Goal: Register for event/course

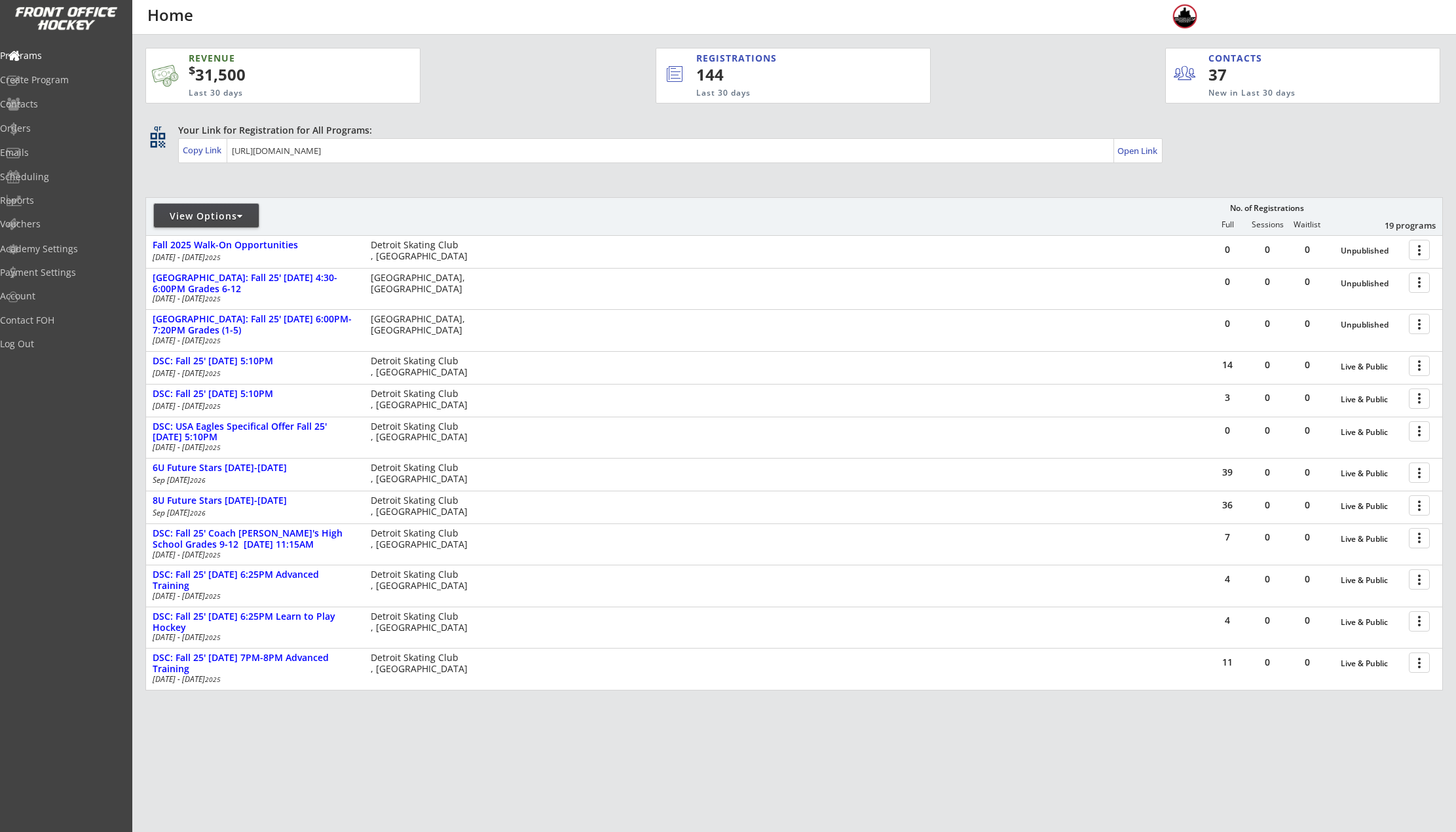
click at [218, 210] on div "View Options" at bounding box center [206, 216] width 105 height 13
select select ""Upcoming Programs""
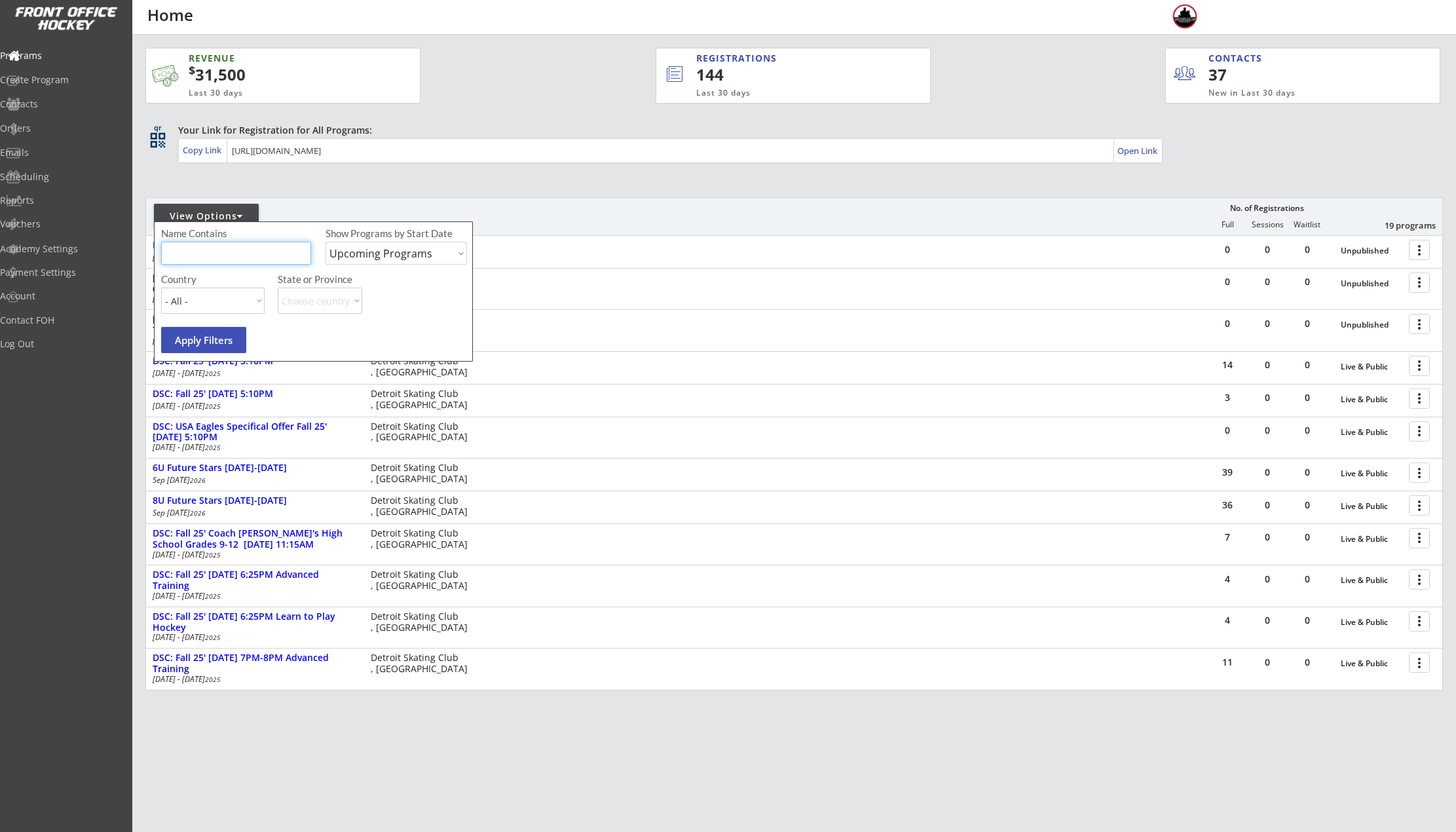
click at [218, 260] on input "input" at bounding box center [236, 253] width 150 height 23
type input "high"
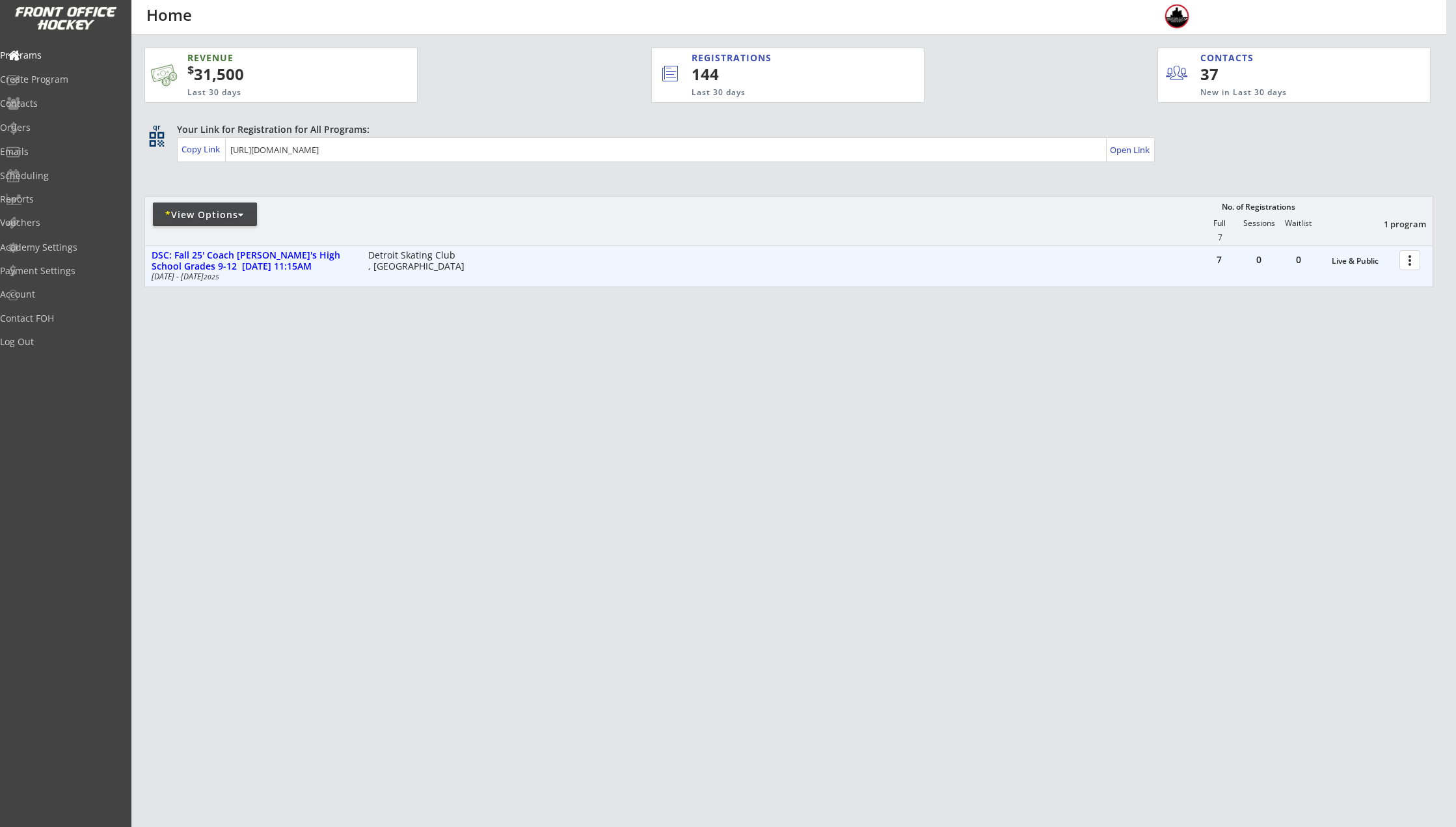
click at [1410, 263] on div at bounding box center [1412, 260] width 22 height 22
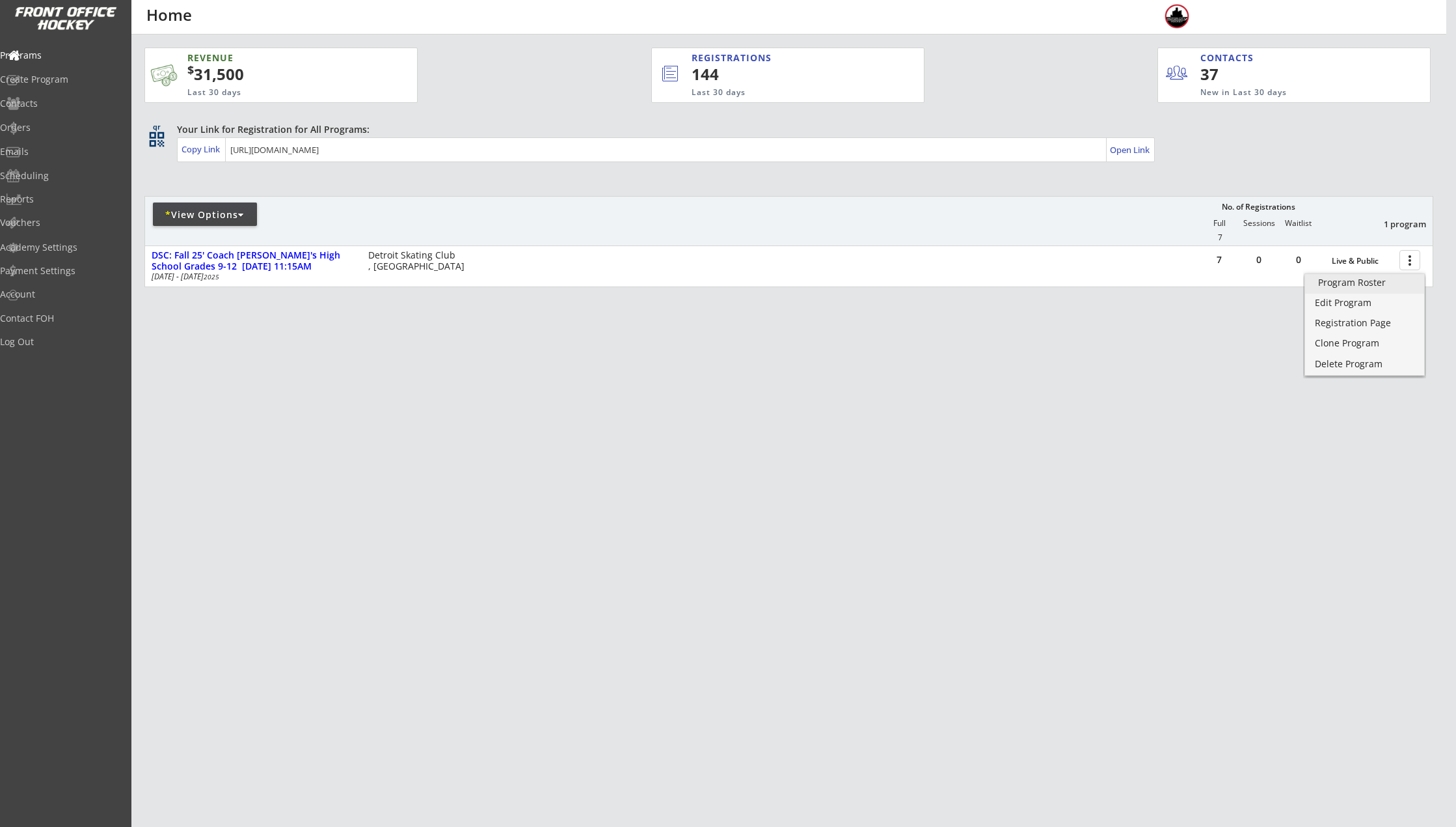
click at [1350, 283] on div "Program Roster" at bounding box center [1365, 282] width 93 height 9
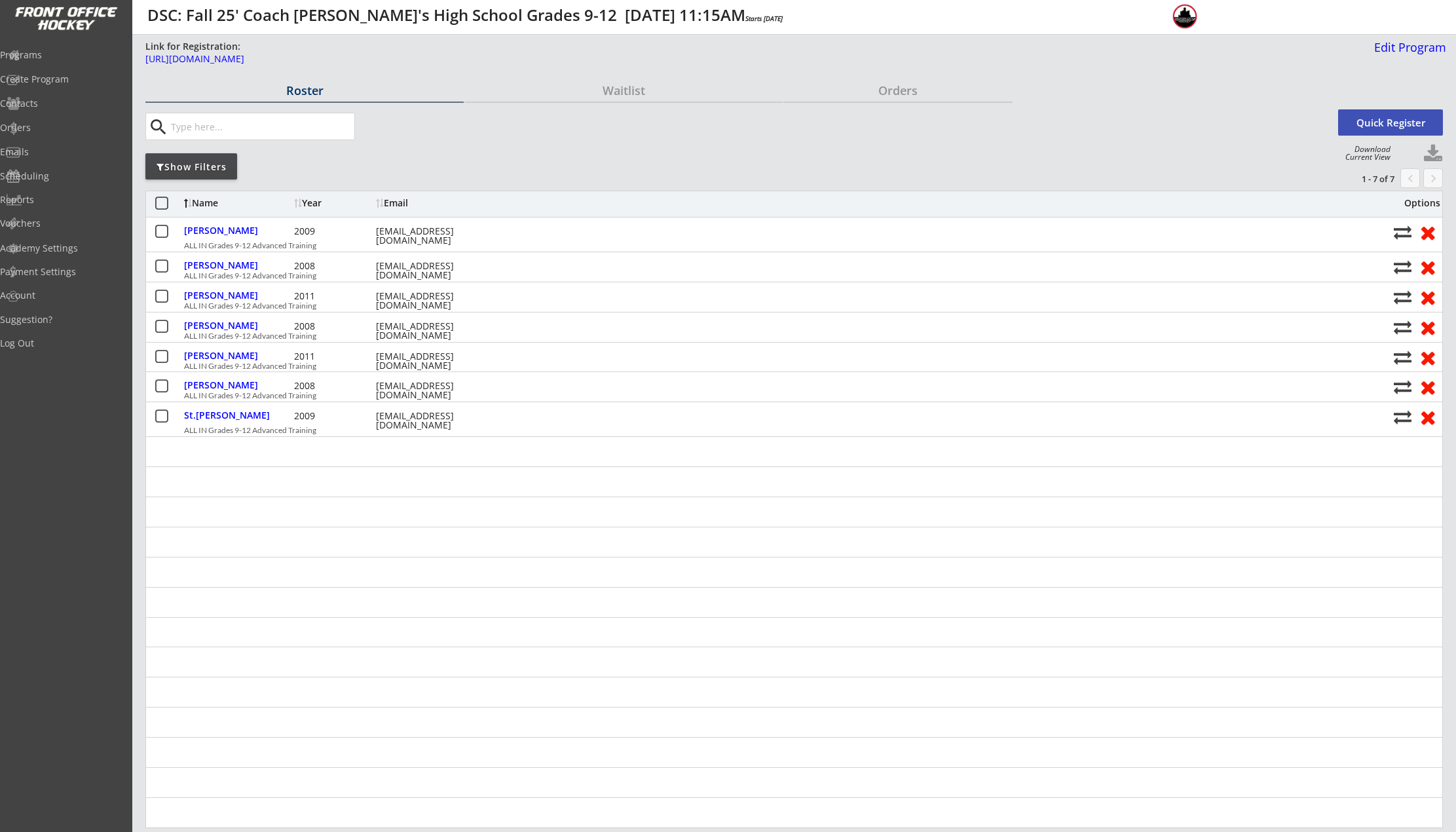
click at [1381, 109] on div "search Quick Register" at bounding box center [793, 127] width 1297 height 42
click at [1381, 112] on button "Quick Register" at bounding box center [1391, 123] width 105 height 26
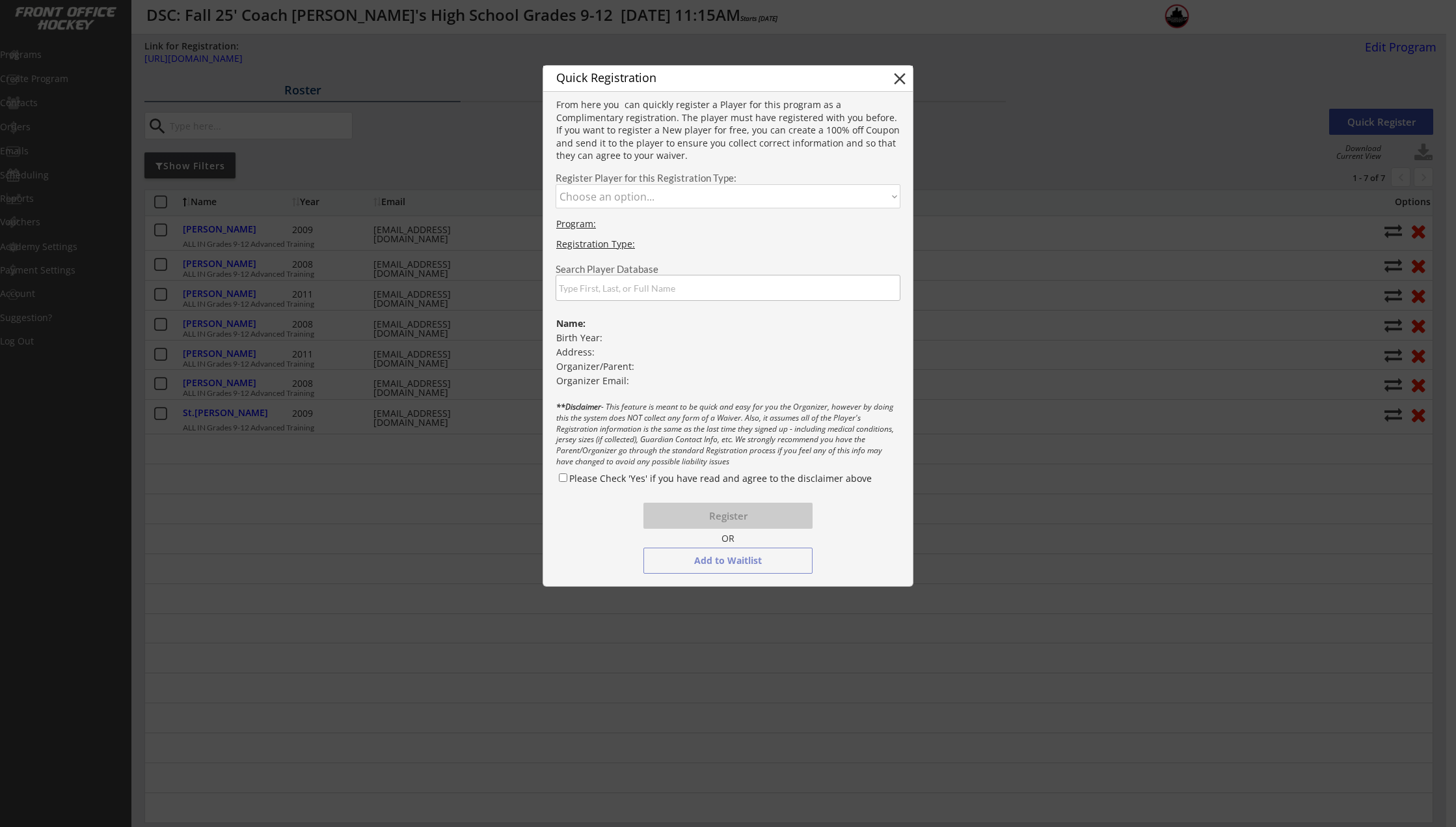
click at [682, 196] on select "Choose an option... ALL IN Grades 9-12 Advanced Training" at bounding box center [728, 196] width 345 height 24
select select ""1348695171700984260__LOOKUP__1745438843007x880735156887879700""
click at [556, 184] on select "Choose an option... ALL IN Grades 9-12 Advanced Training" at bounding box center [728, 196] width 345 height 24
click at [664, 278] on input "input" at bounding box center [728, 288] width 345 height 26
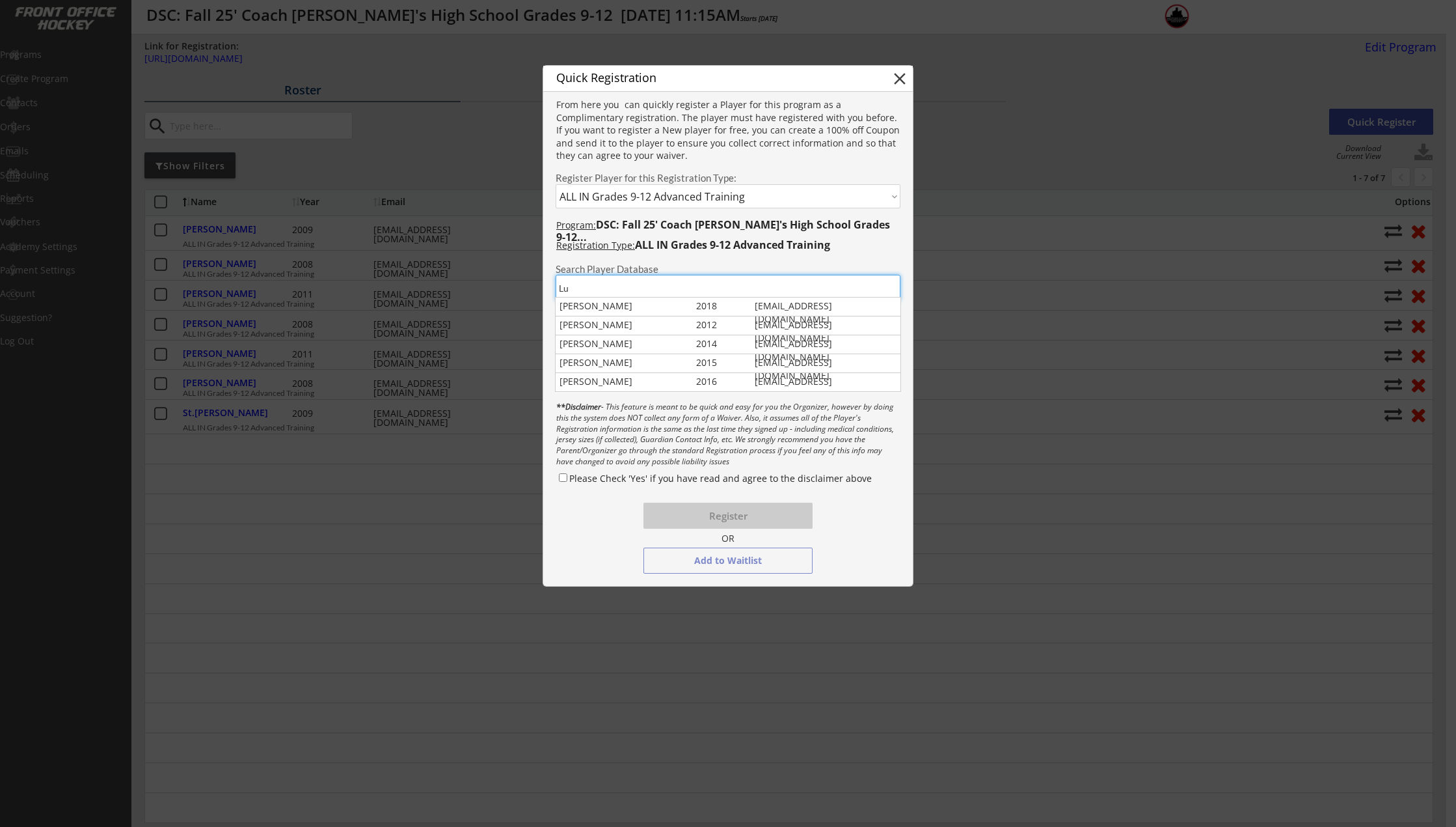
type input "L"
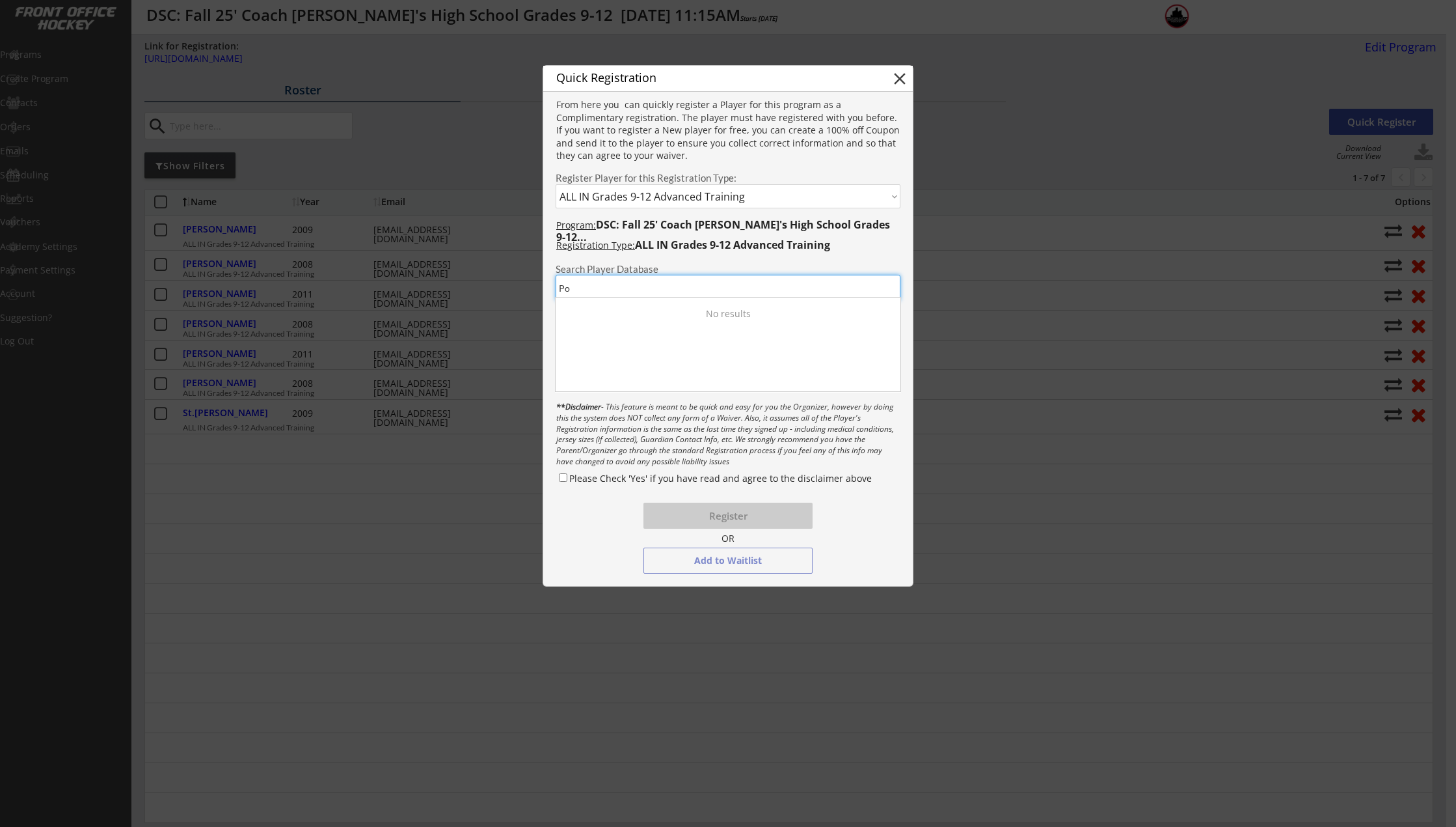
type input "P"
type input "[PERSON_NAME]"
drag, startPoint x: 644, startPoint y: 283, endPoint x: 561, endPoint y: 272, distance: 83.7
click at [555, 275] on div "Search Player Database" at bounding box center [727, 280] width 369 height 42
type input "[PERSON_NAME]"
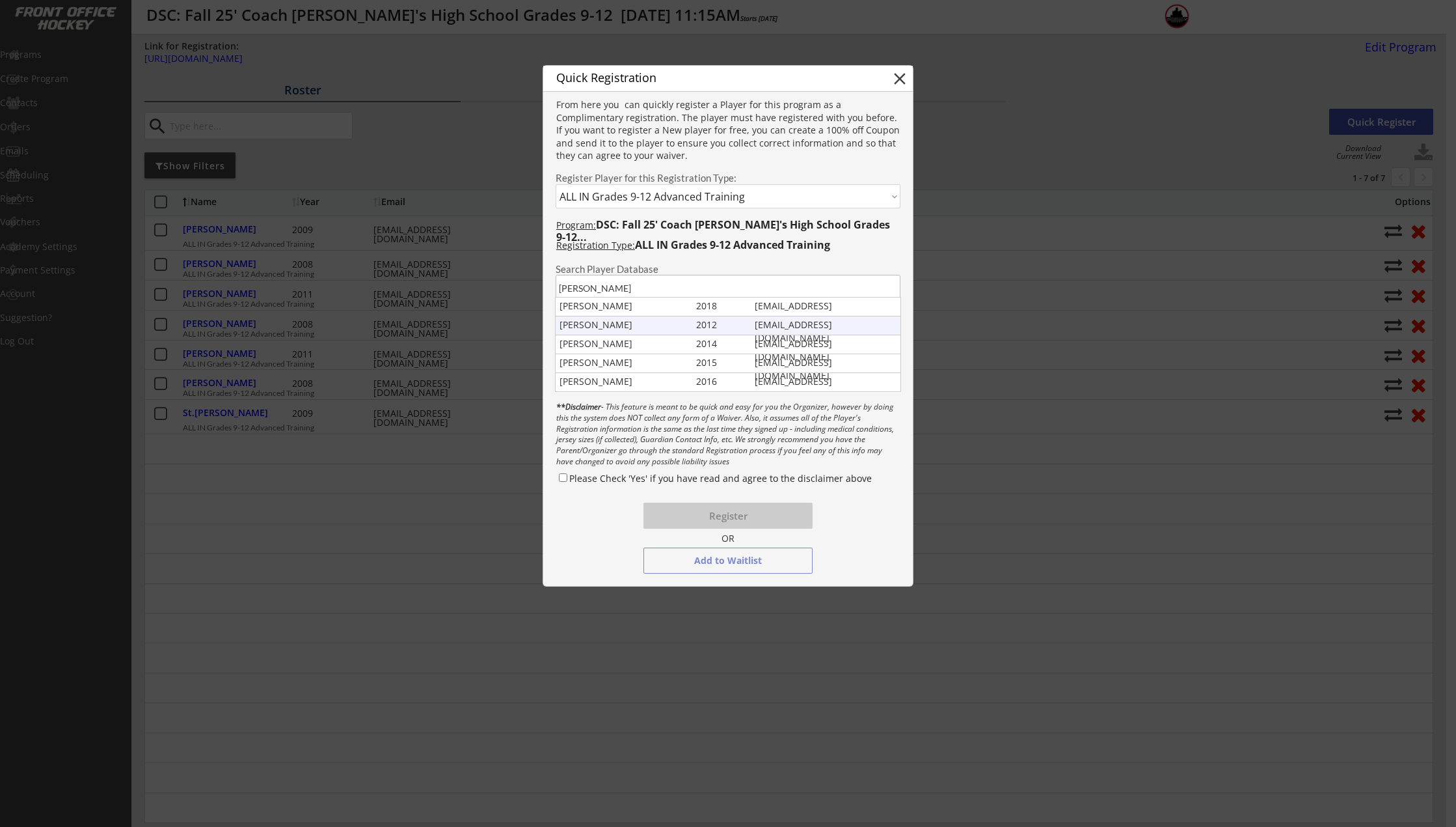
click at [662, 325] on div "[PERSON_NAME]" at bounding box center [625, 325] width 131 height 13
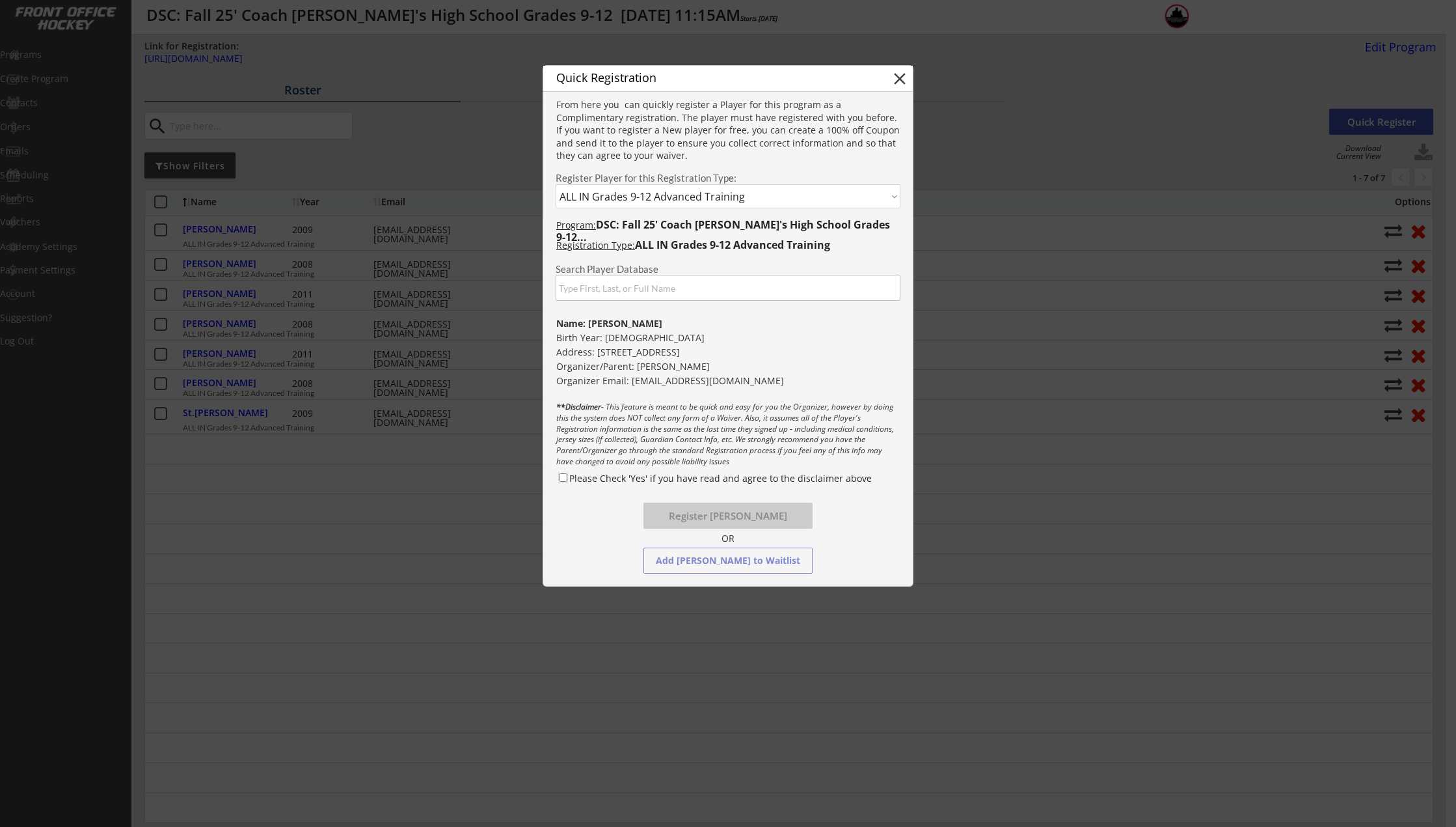
click at [564, 477] on input "Please Check 'Yes' if you have read and agree to the disclaimer above" at bounding box center [563, 478] width 9 height 9
checkbox input "true"
click at [713, 515] on button "Register [PERSON_NAME]" at bounding box center [727, 515] width 169 height 26
select select ""PLACEHOLDER_1427118222253""
checkbox input "false"
